Goal: Browse casually: Explore the website without a specific task or goal

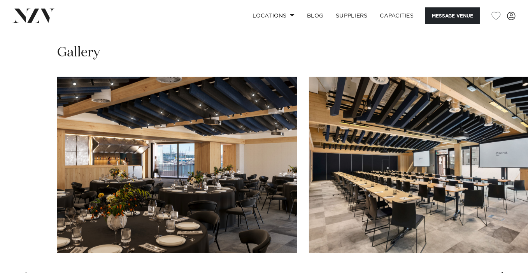
scroll to position [701, 0]
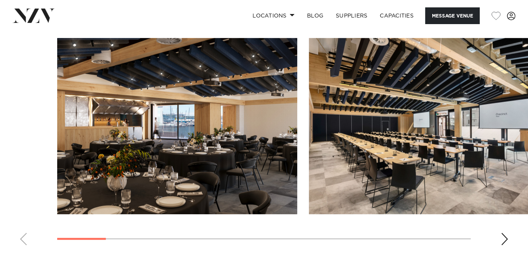
click at [165, 132] on img "1 / 14" at bounding box center [177, 126] width 240 height 176
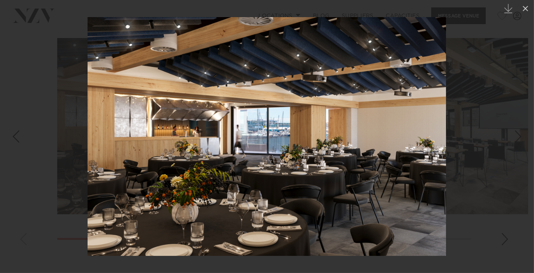
click at [505, 239] on div at bounding box center [267, 136] width 534 height 273
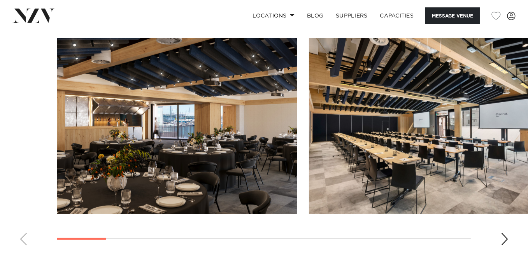
click at [505, 239] on div "Next slide" at bounding box center [505, 239] width 8 height 12
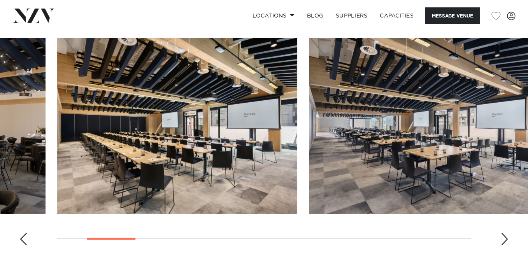
click at [505, 239] on div "Next slide" at bounding box center [505, 239] width 8 height 12
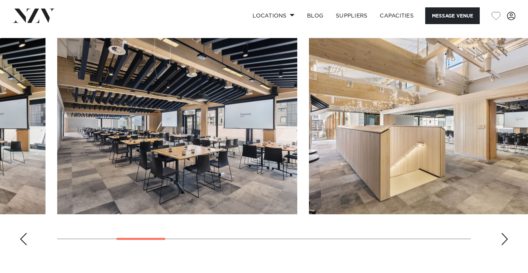
click at [505, 239] on div "Next slide" at bounding box center [505, 239] width 8 height 12
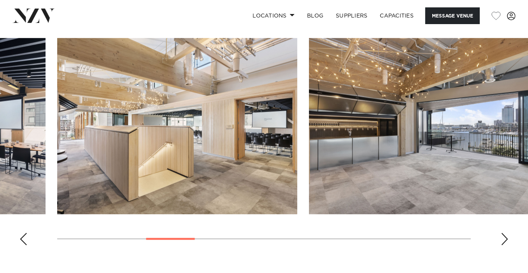
click at [505, 239] on div "Next slide" at bounding box center [505, 239] width 8 height 12
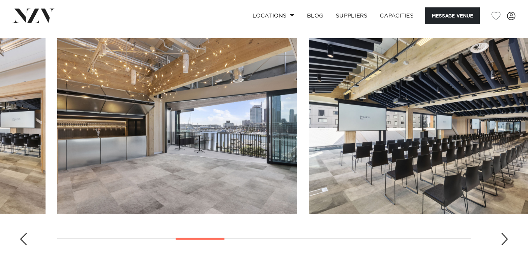
click at [505, 239] on div "Next slide" at bounding box center [505, 239] width 8 height 12
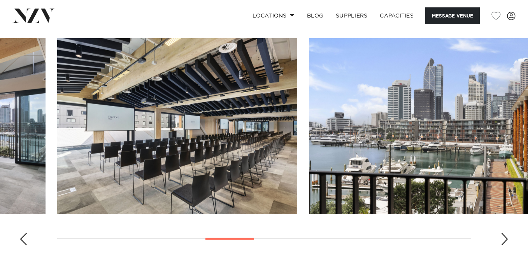
click at [505, 239] on div "Next slide" at bounding box center [505, 239] width 8 height 12
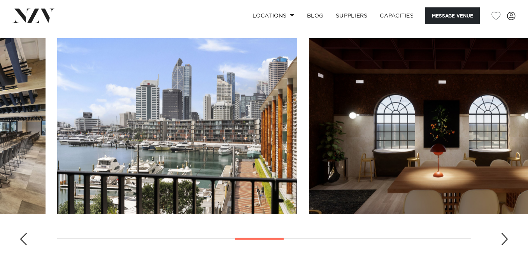
click at [505, 239] on div "Next slide" at bounding box center [505, 239] width 8 height 12
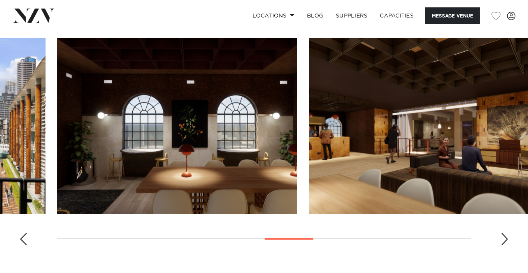
click at [505, 239] on div "Next slide" at bounding box center [505, 239] width 8 height 12
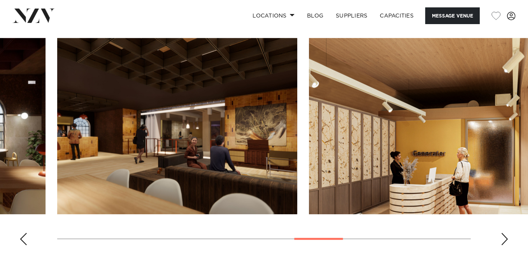
click at [505, 239] on div "Next slide" at bounding box center [505, 239] width 8 height 12
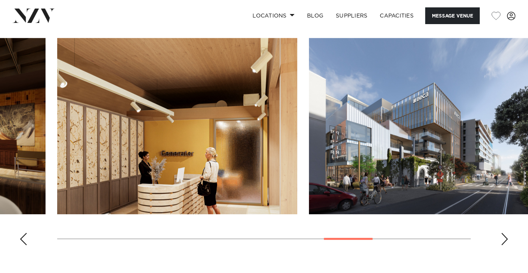
click at [505, 239] on div "Next slide" at bounding box center [505, 239] width 8 height 12
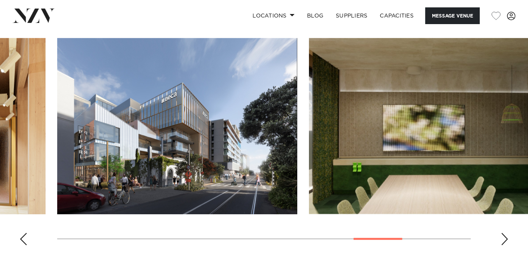
click at [505, 239] on div "Next slide" at bounding box center [505, 239] width 8 height 12
